Goal: Task Accomplishment & Management: Manage account settings

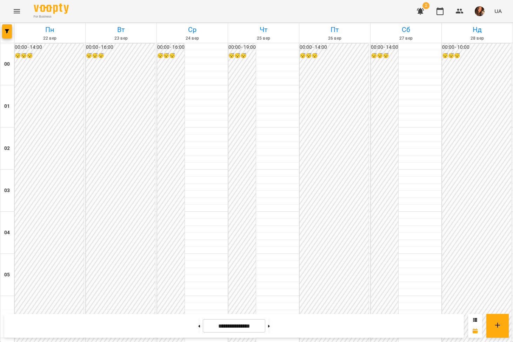
scroll to position [598, 0]
click at [7, 36] on button "button" at bounding box center [7, 31] width 10 height 14
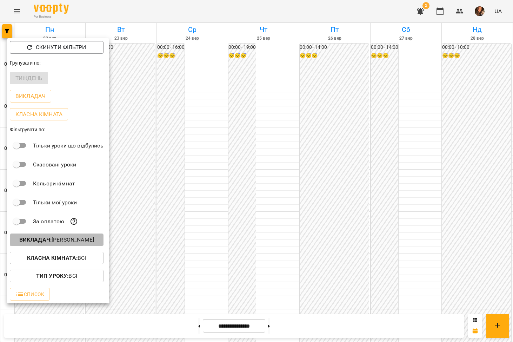
click at [68, 244] on p "Викладач : [PERSON_NAME]" at bounding box center [56, 240] width 75 height 8
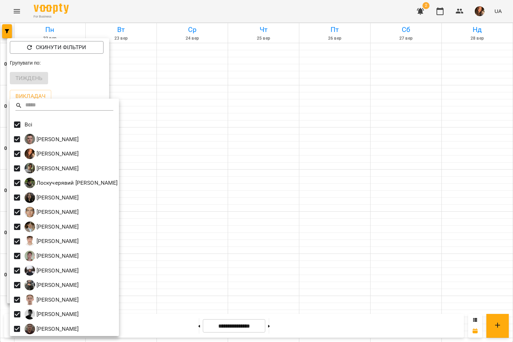
click at [336, 192] on div at bounding box center [256, 171] width 513 height 342
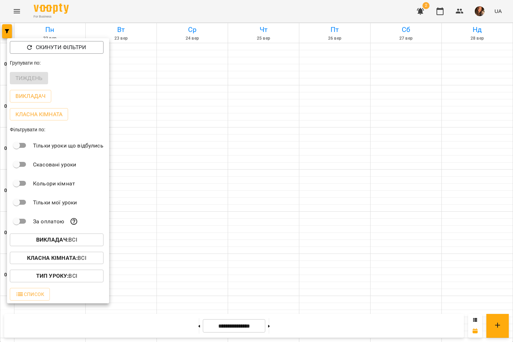
click at [413, 138] on div at bounding box center [256, 171] width 513 height 342
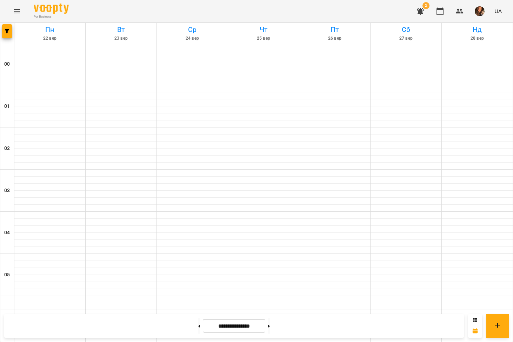
scroll to position [443, 0]
click at [198, 323] on button at bounding box center [199, 325] width 2 height 15
type input "**********"
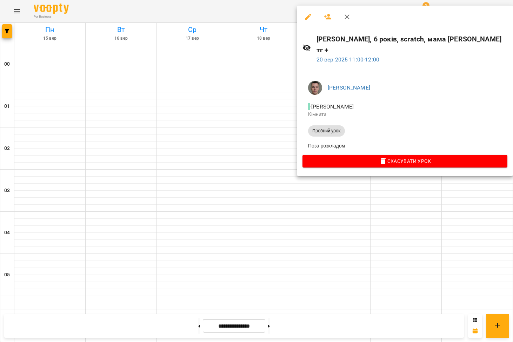
click at [9, 32] on div at bounding box center [256, 171] width 513 height 342
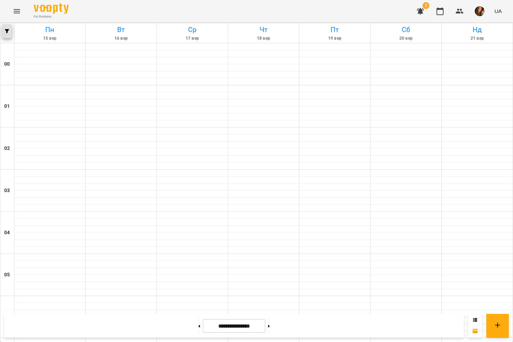
click at [9, 33] on span "button" at bounding box center [7, 31] width 10 height 4
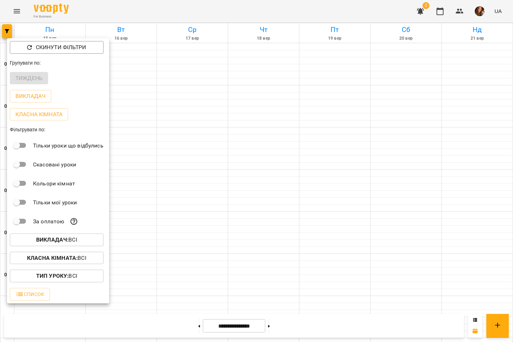
click at [60, 244] on p "Викладач : Всі" at bounding box center [56, 240] width 41 height 8
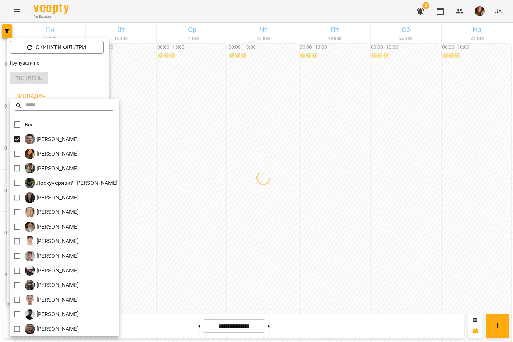
click at [248, 222] on div at bounding box center [256, 171] width 513 height 342
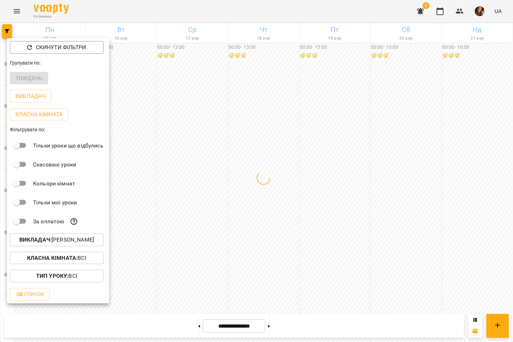
click at [303, 227] on div at bounding box center [256, 171] width 513 height 342
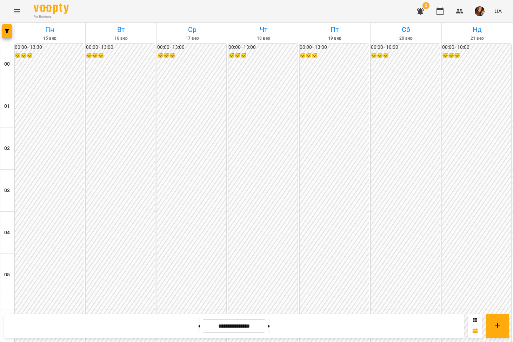
scroll to position [429, 0]
click at [8, 32] on icon "button" at bounding box center [7, 31] width 4 height 4
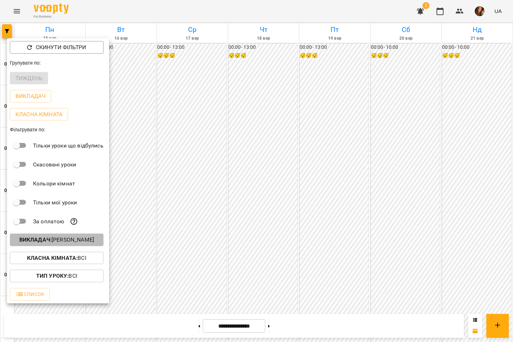
click at [54, 243] on p "Викладач : [PERSON_NAME]" at bounding box center [56, 240] width 75 height 8
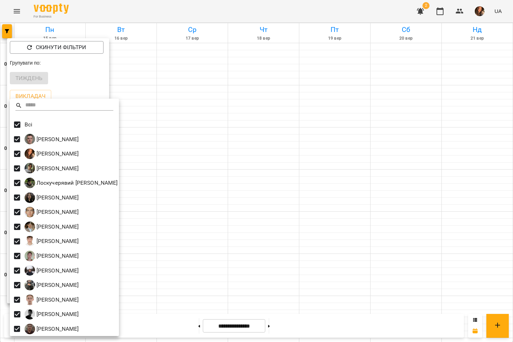
click at [286, 167] on div at bounding box center [256, 171] width 513 height 342
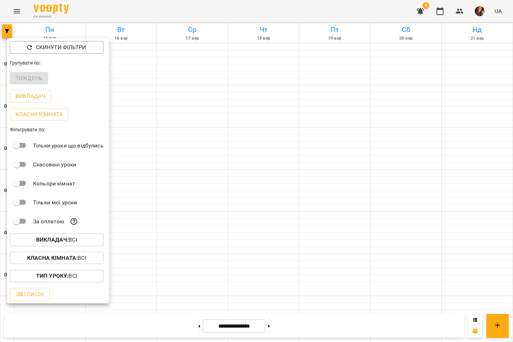
click at [378, 179] on div at bounding box center [256, 171] width 513 height 342
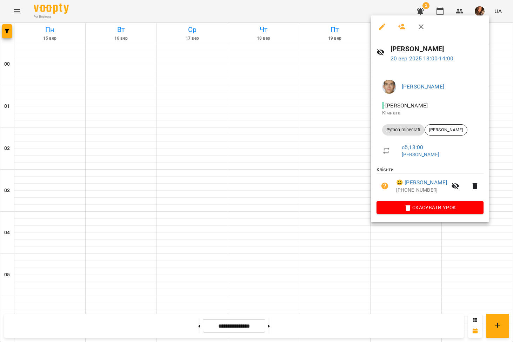
click at [299, 203] on div at bounding box center [256, 171] width 513 height 342
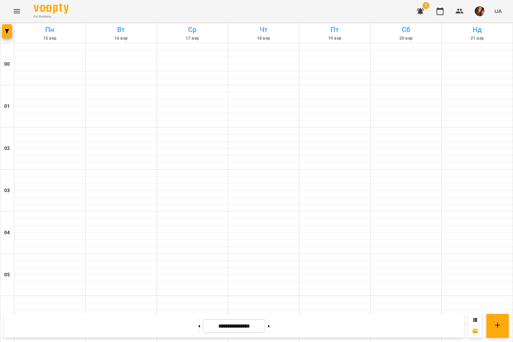
scroll to position [460, 0]
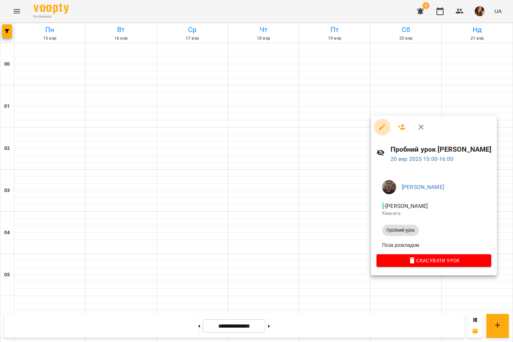
click at [380, 128] on icon "button" at bounding box center [382, 127] width 6 height 6
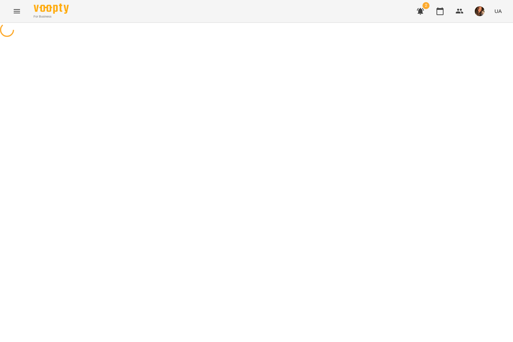
select select "**********"
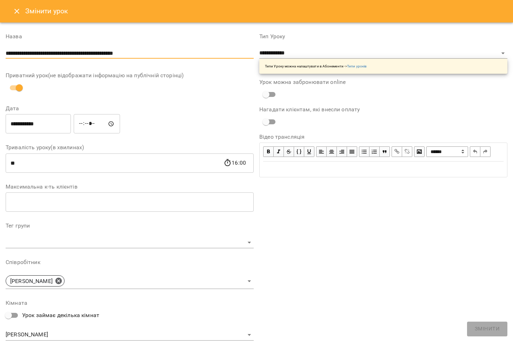
click at [98, 53] on input "**********" at bounding box center [130, 53] width 248 height 11
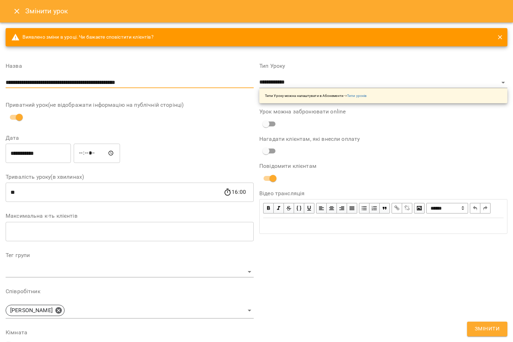
type input "**********"
click at [477, 332] on span "Змінити" at bounding box center [487, 328] width 25 height 9
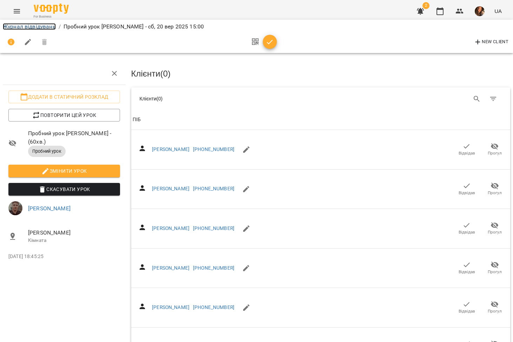
click at [29, 28] on link "Журнал відвідувань" at bounding box center [29, 26] width 53 height 7
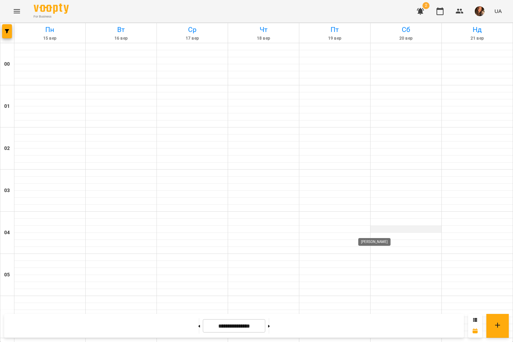
scroll to position [479, 0]
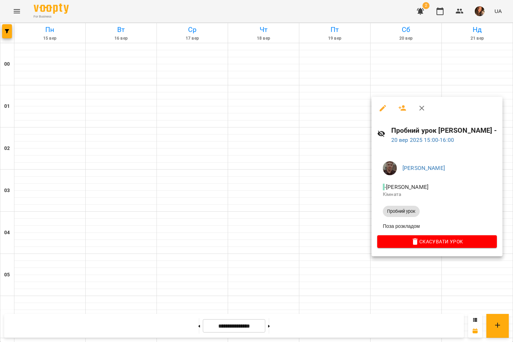
click at [356, 262] on div at bounding box center [256, 171] width 513 height 342
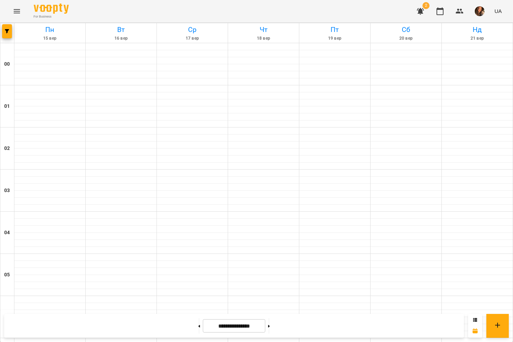
scroll to position [527, 0]
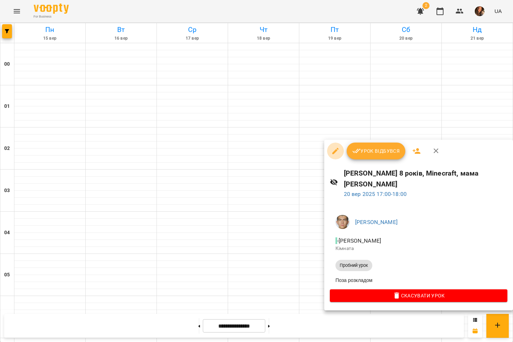
click at [331, 152] on icon "button" at bounding box center [335, 151] width 8 height 8
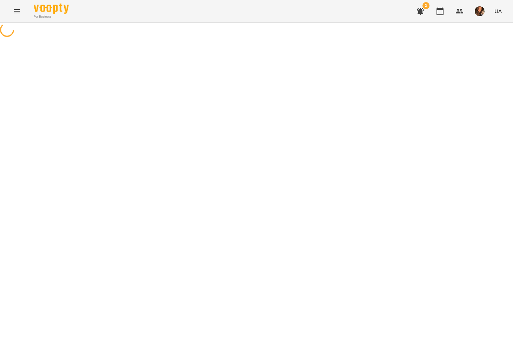
select select "**********"
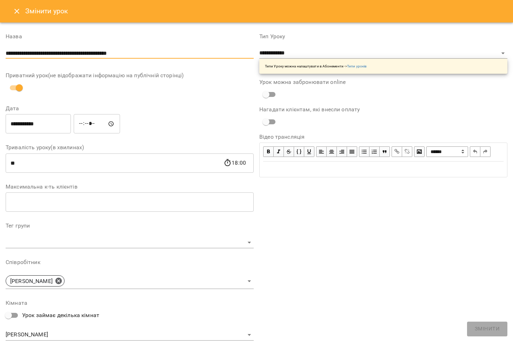
click at [132, 55] on input "**********" at bounding box center [130, 53] width 248 height 11
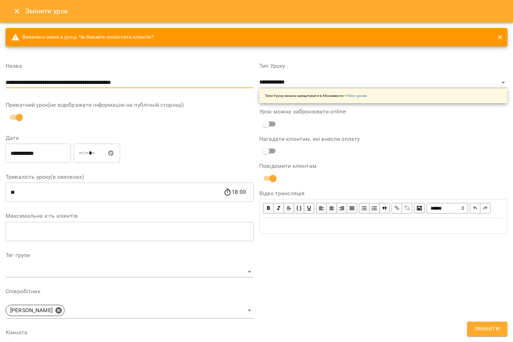
type input "**********"
click at [490, 326] on span "Змінити" at bounding box center [487, 328] width 25 height 9
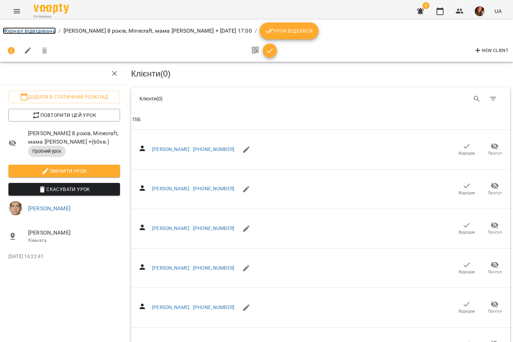
click at [15, 28] on link "Журнал відвідувань" at bounding box center [29, 30] width 53 height 7
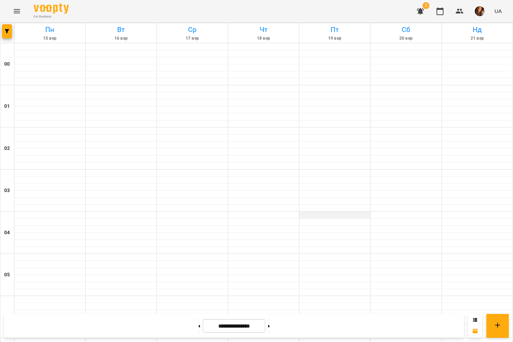
scroll to position [571, 0]
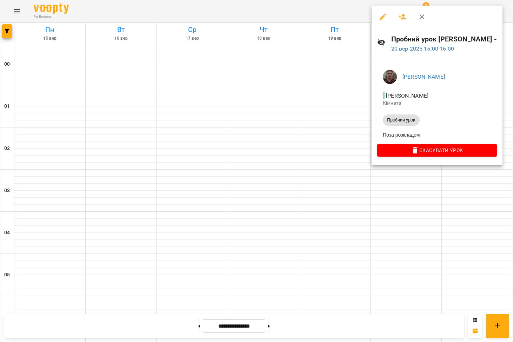
click at [376, 214] on div at bounding box center [256, 171] width 513 height 342
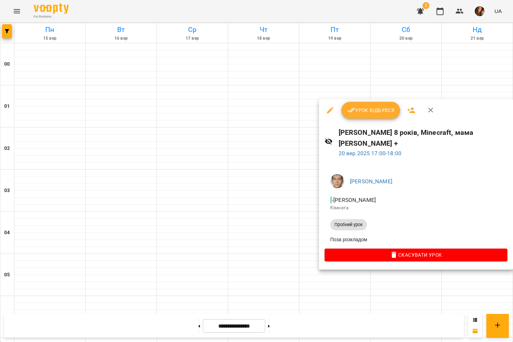
click at [407, 272] on div at bounding box center [256, 171] width 513 height 342
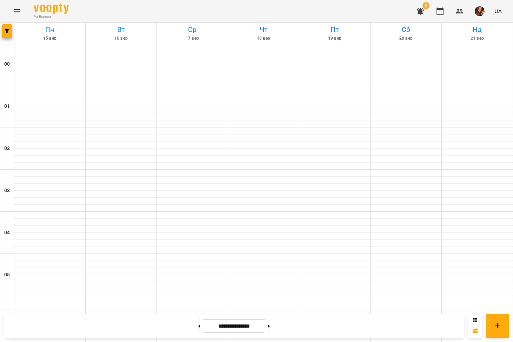
scroll to position [561, 0]
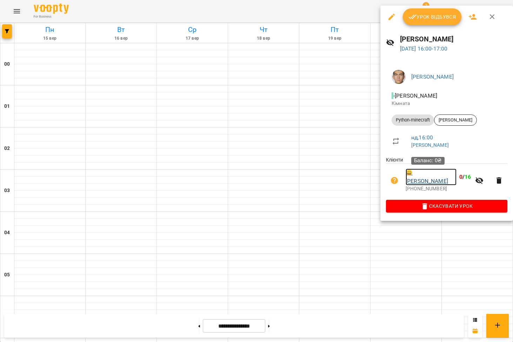
click at [431, 171] on link "😀 [PERSON_NAME]" at bounding box center [431, 177] width 51 height 17
